Goal: Check status: Check status

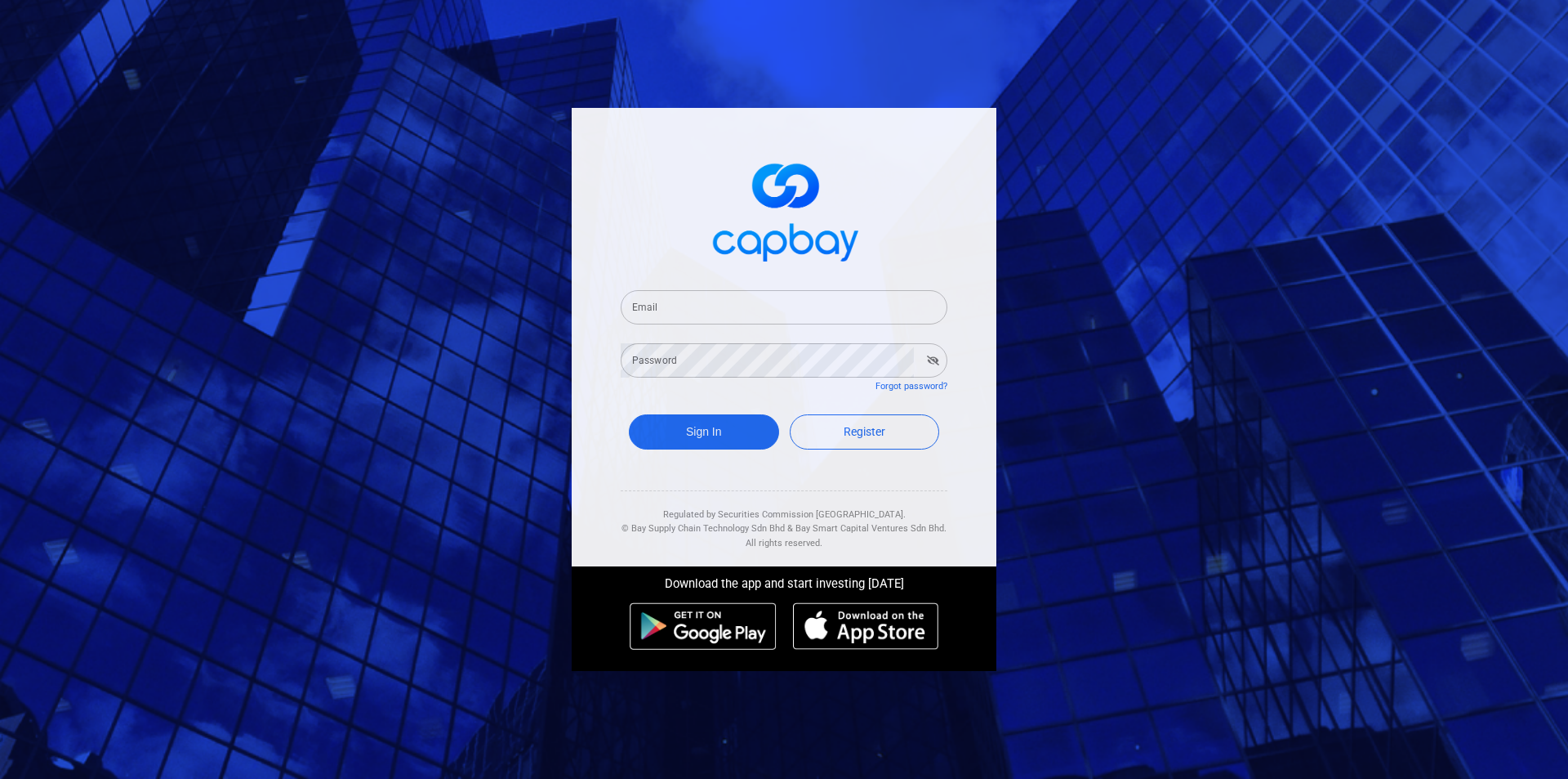
click at [737, 305] on input "Email" at bounding box center [784, 306] width 327 height 34
type input "[EMAIL_ADDRESS][DOMAIN_NAME]"
click at [628, 415] on button "Sign In" at bounding box center [703, 432] width 150 height 35
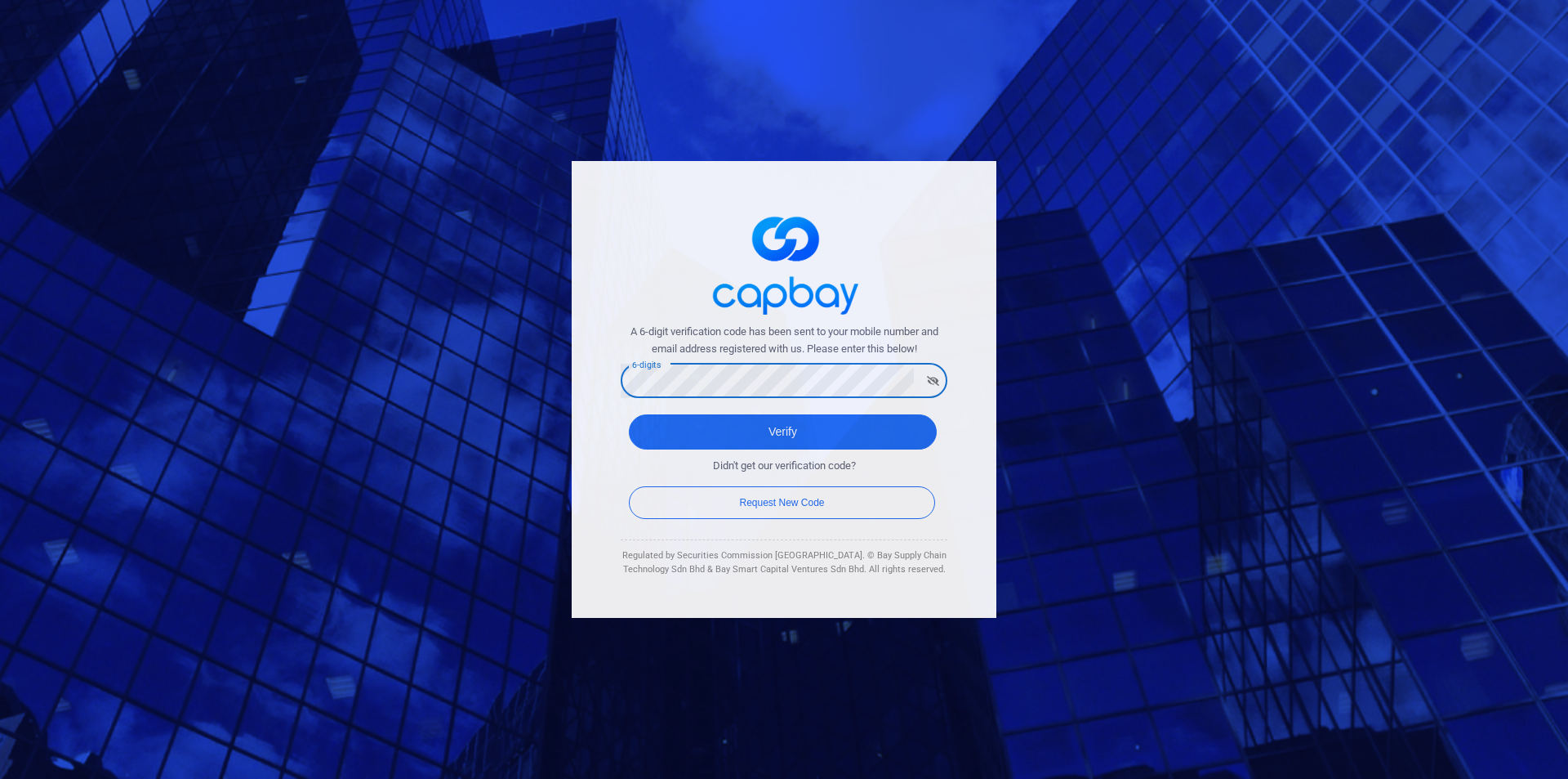
click at [628, 415] on button "Verify" at bounding box center [783, 432] width 308 height 35
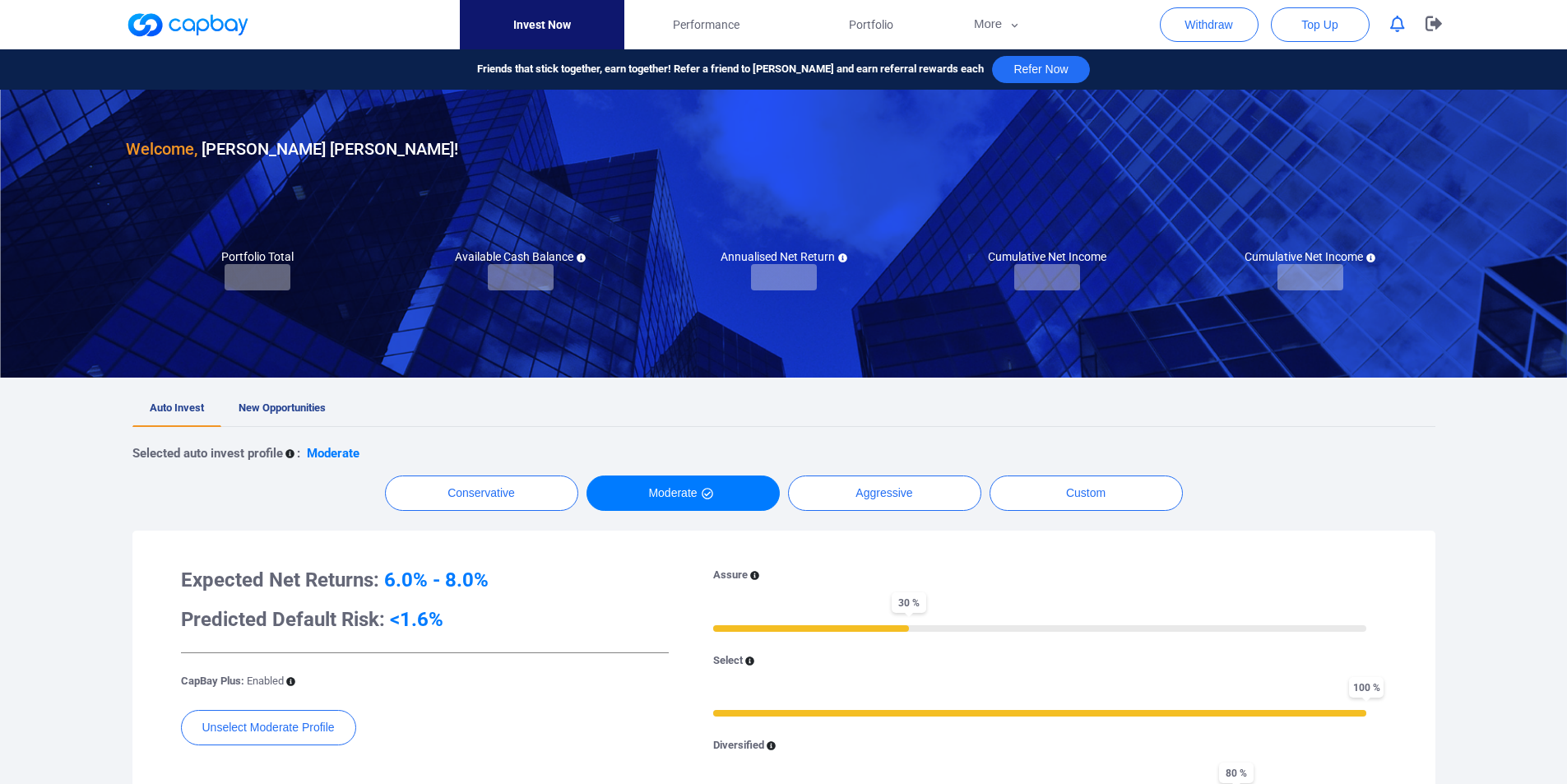
checkbox input "true"
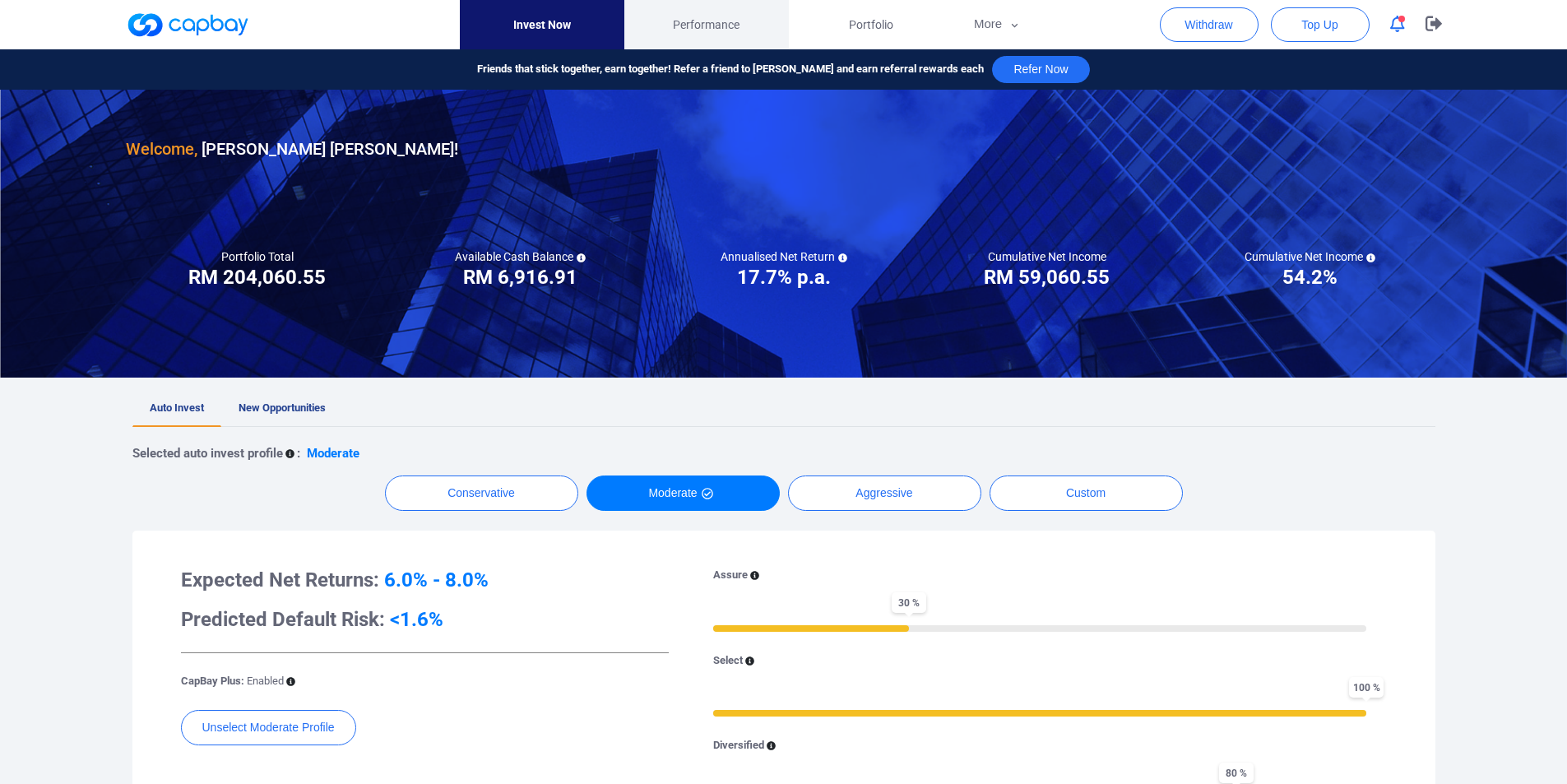
click at [718, 32] on span "Performance" at bounding box center [705, 25] width 66 height 18
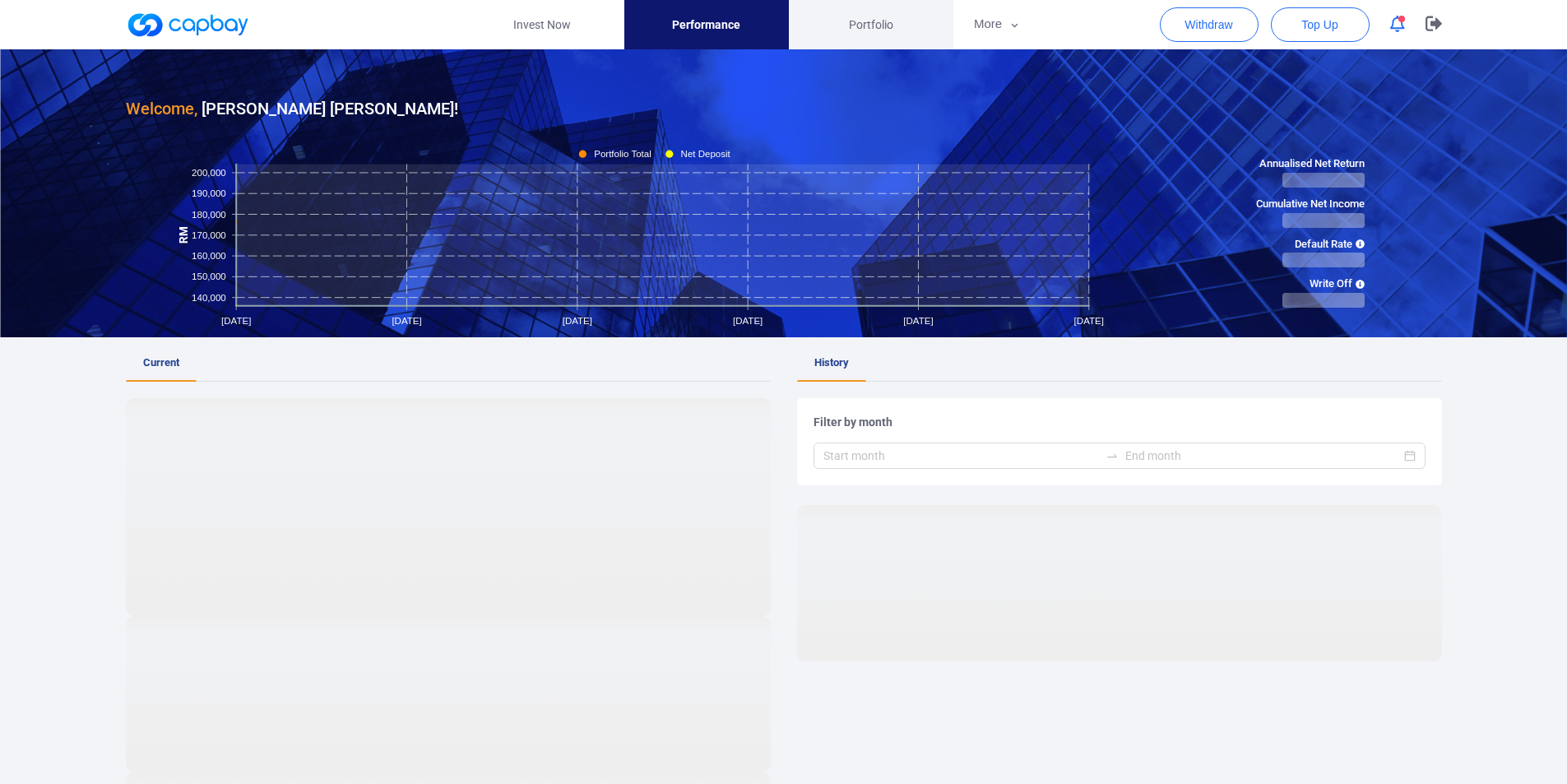
click at [876, 17] on span "Portfolio" at bounding box center [871, 25] width 45 height 18
